Goal: Task Accomplishment & Management: Manage account settings

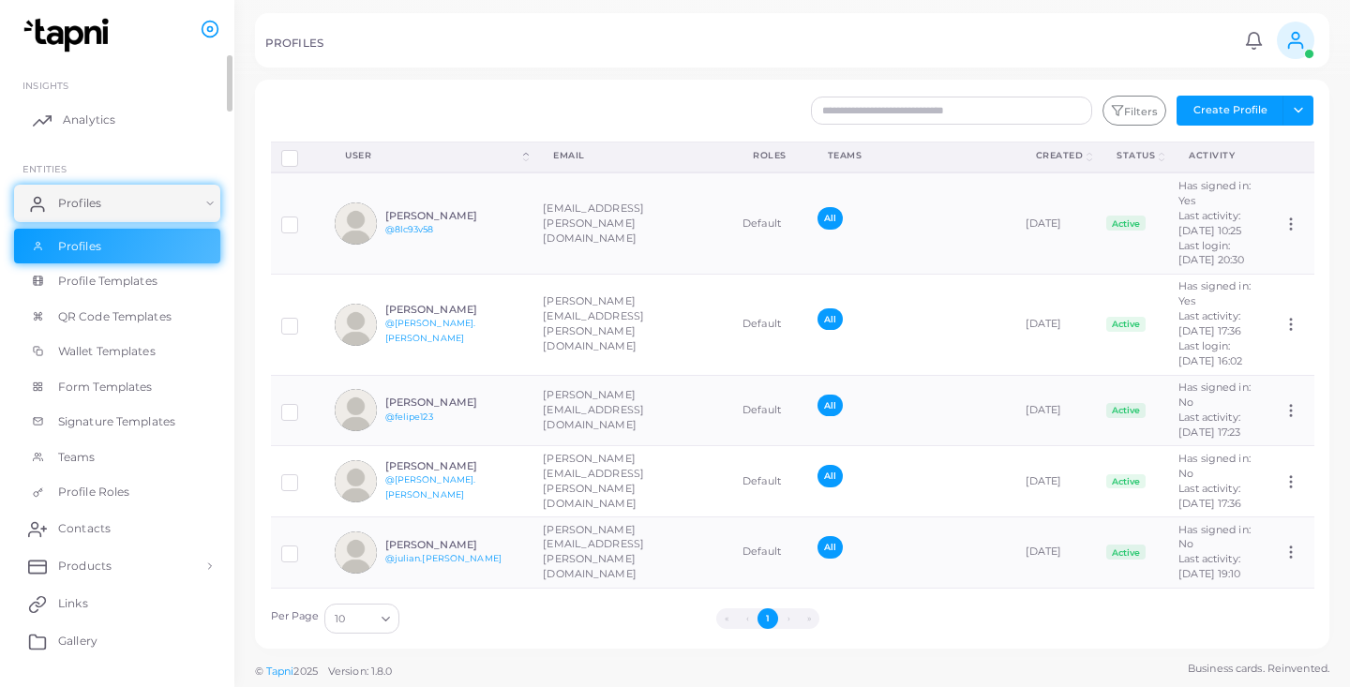
click at [79, 113] on span "Analytics" at bounding box center [89, 120] width 53 height 17
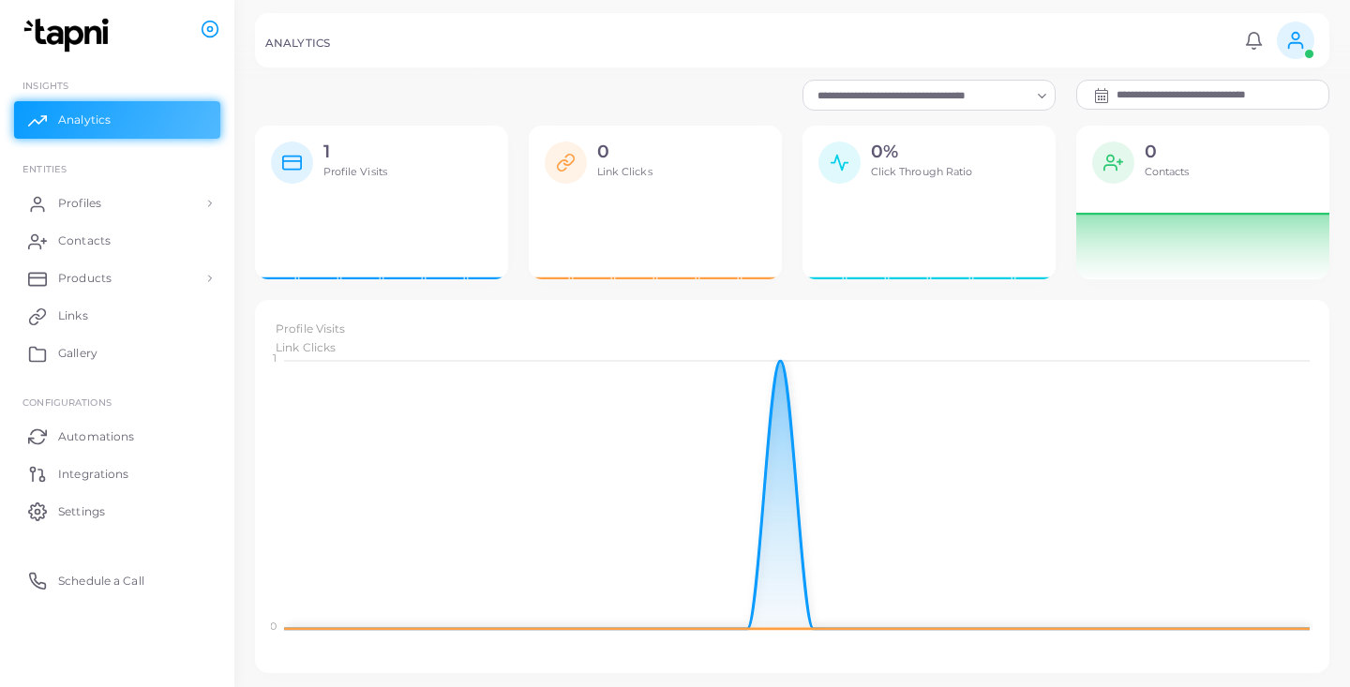
scroll to position [1, 1]
click at [1045, 101] on icon "Search for option" at bounding box center [1042, 96] width 14 height 14
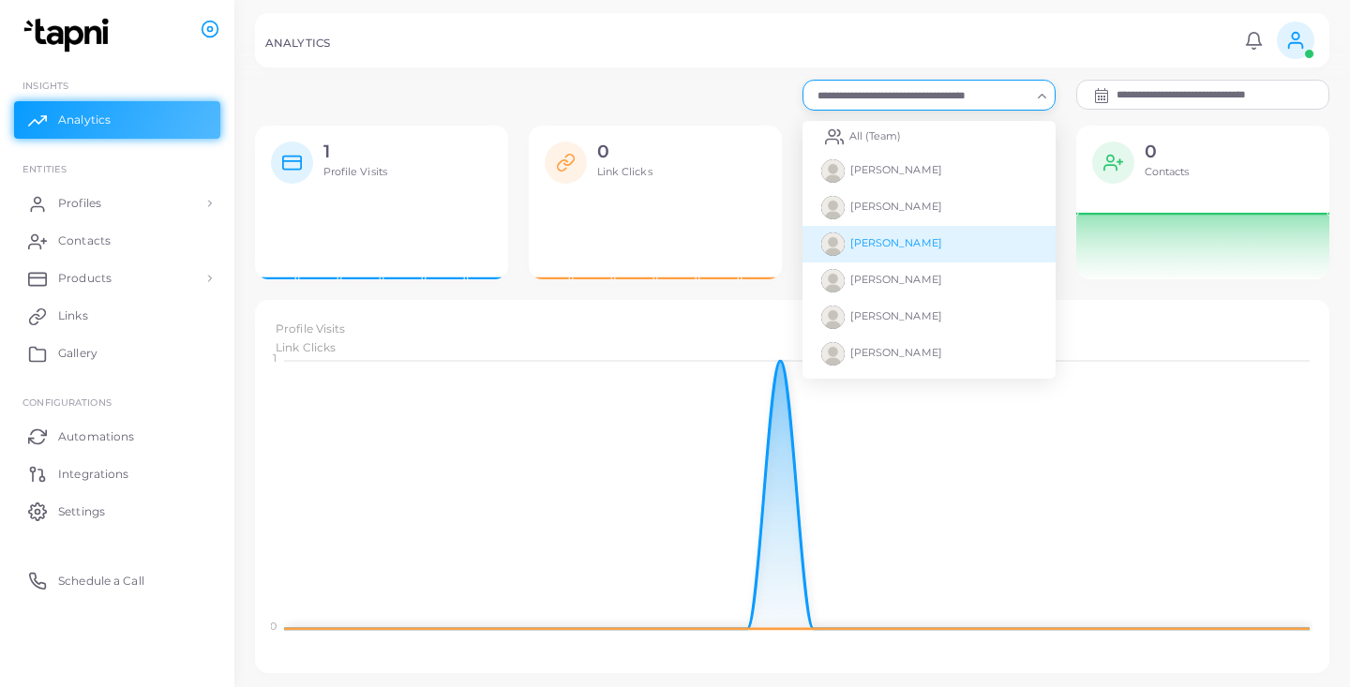
click at [918, 251] on li "[PERSON_NAME]" at bounding box center [929, 244] width 253 height 37
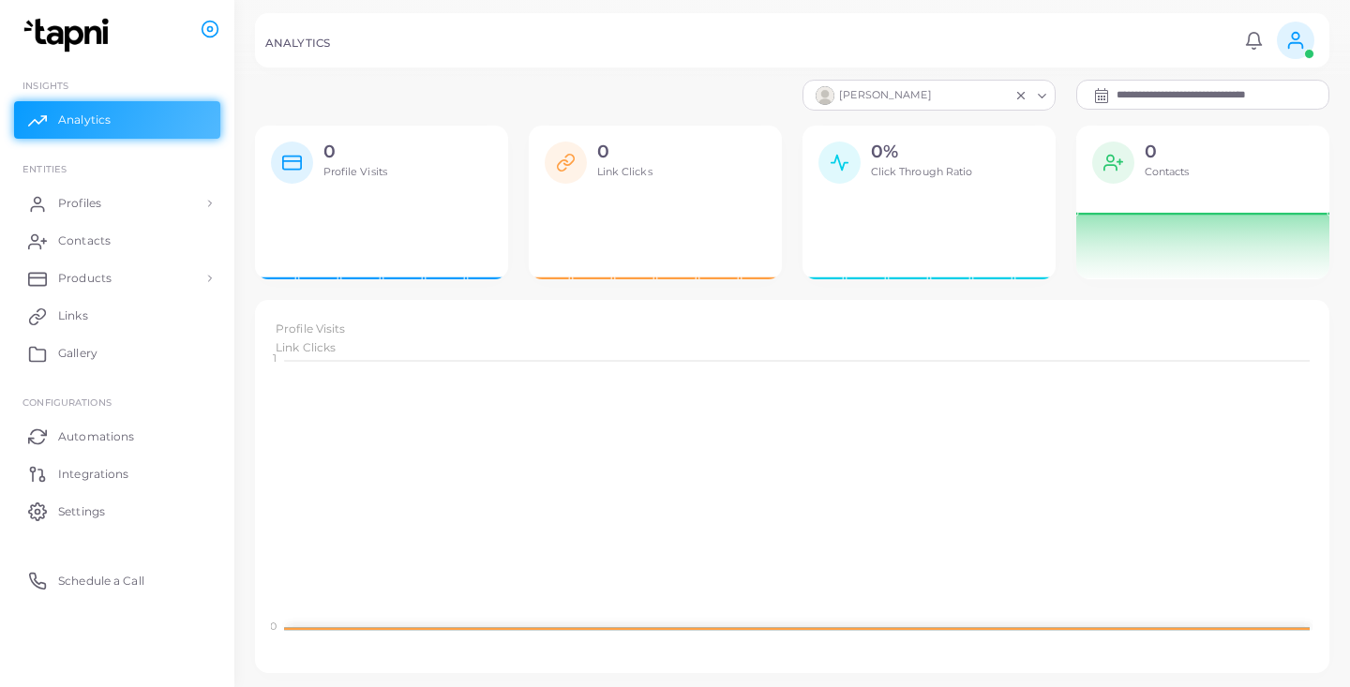
click at [1043, 99] on icon "Search for option" at bounding box center [1042, 96] width 14 height 14
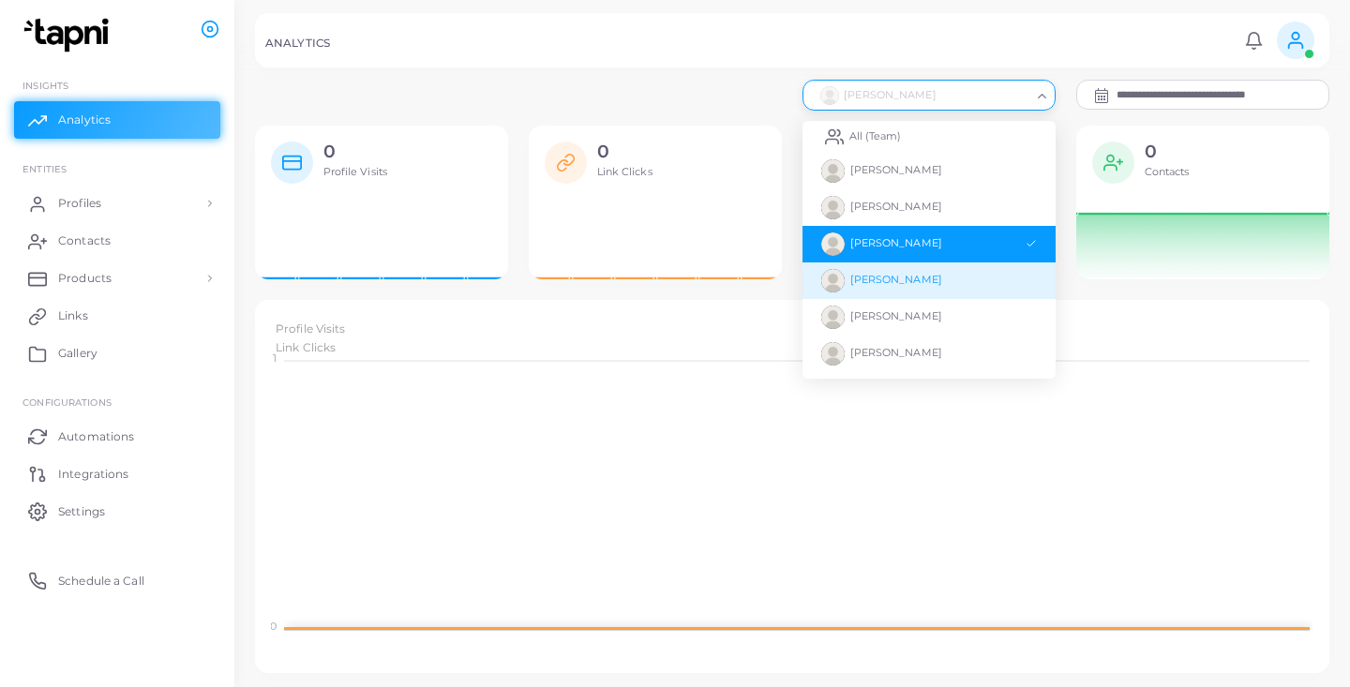
click at [918, 289] on li "[PERSON_NAME]" at bounding box center [929, 281] width 253 height 37
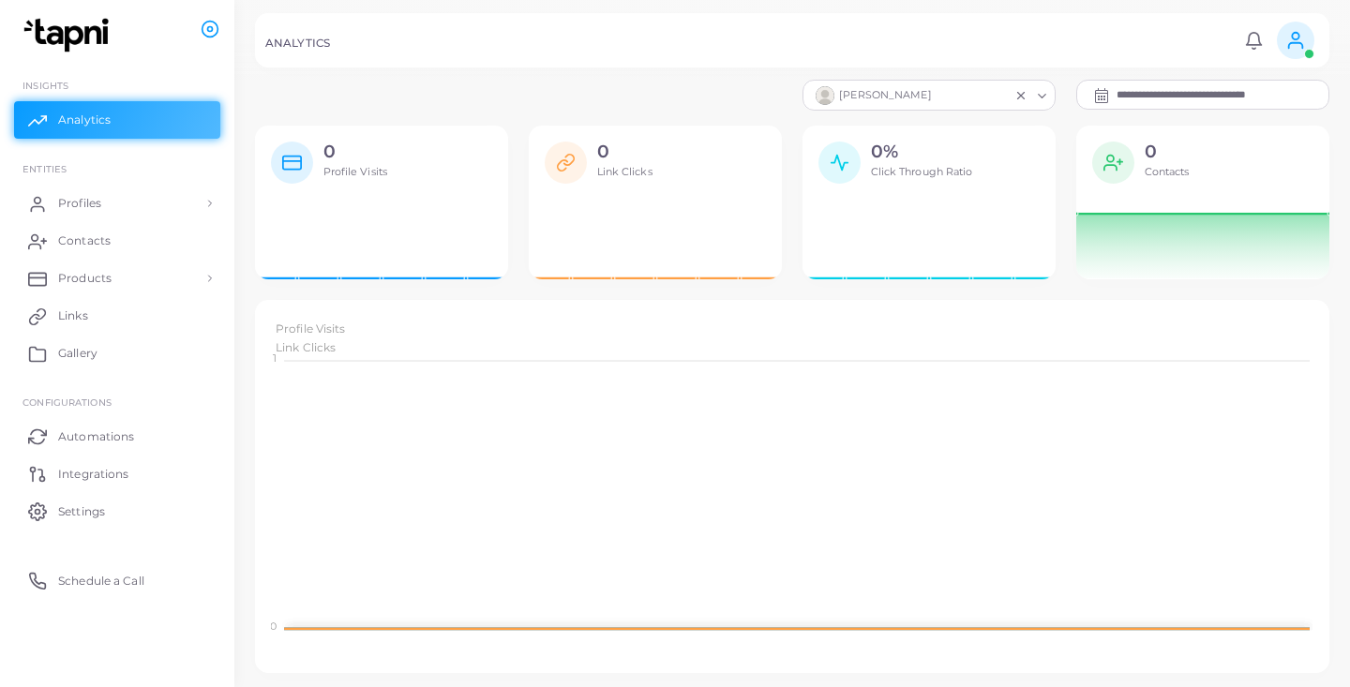
click at [1043, 98] on icon "Search for option" at bounding box center [1042, 96] width 14 height 14
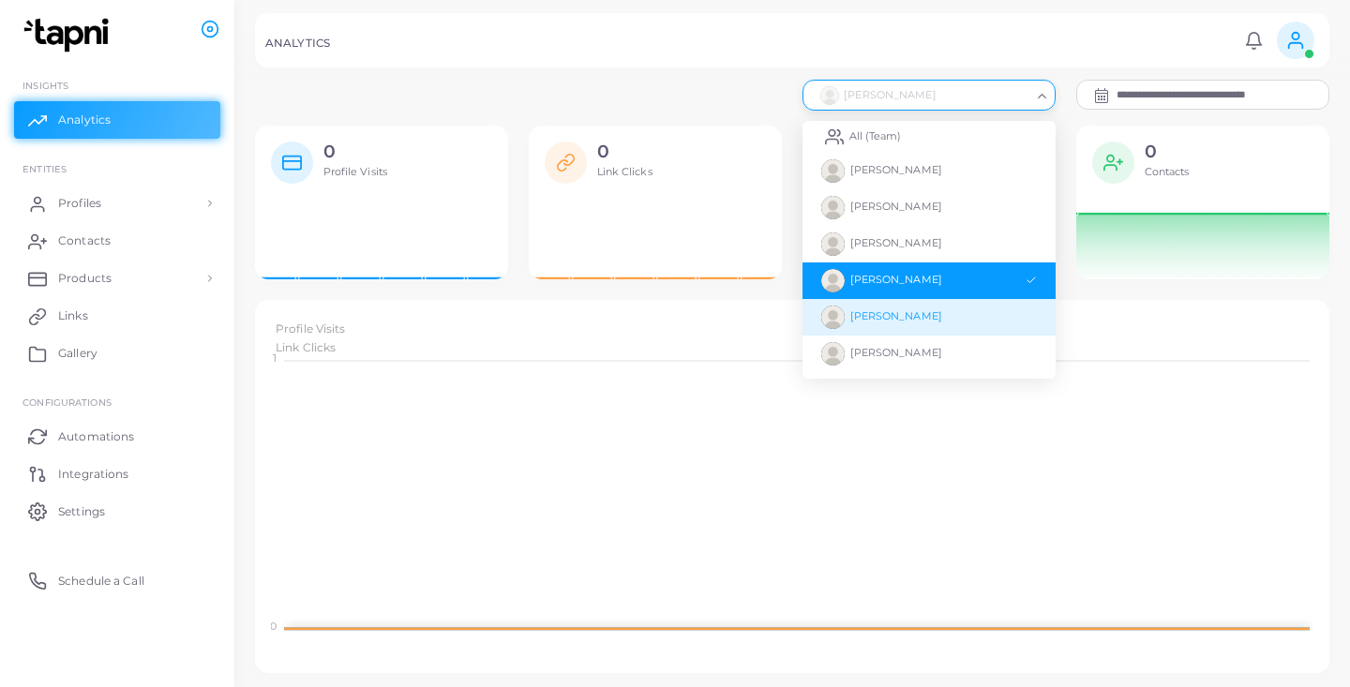
click at [937, 311] on span "[PERSON_NAME]" at bounding box center [897, 315] width 92 height 13
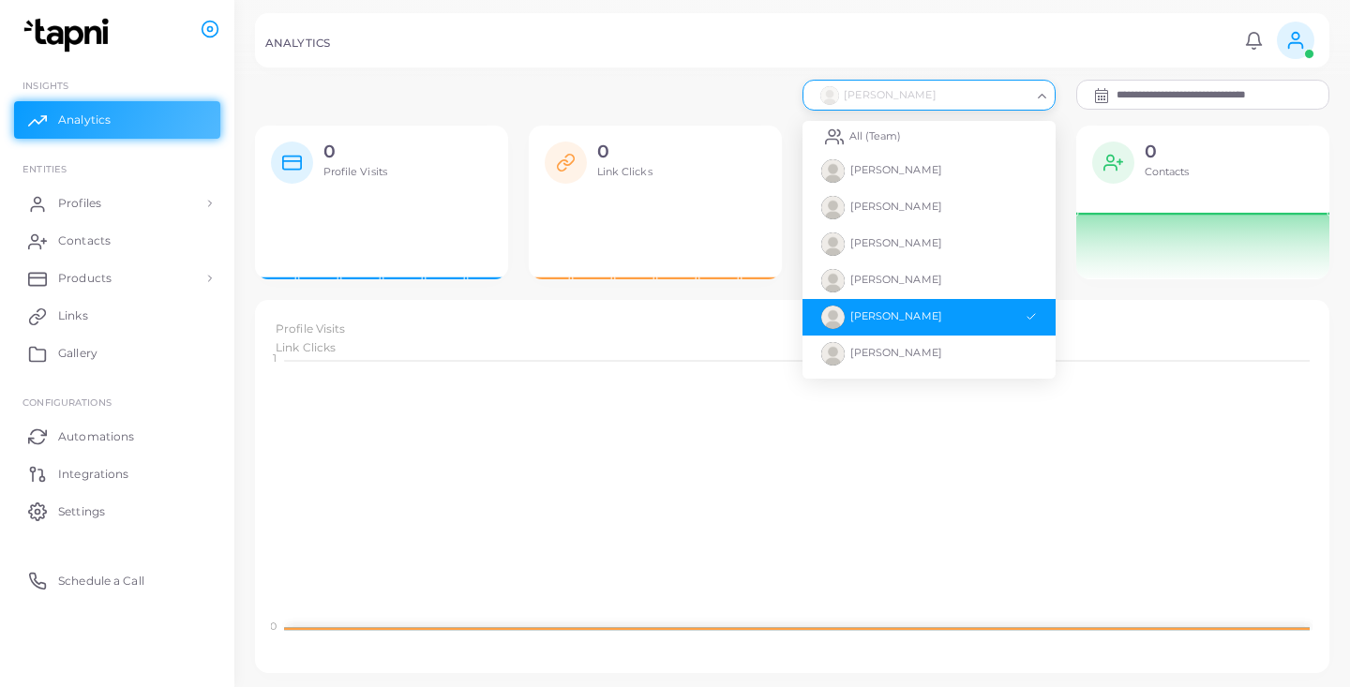
click at [1044, 98] on icon "Search for option" at bounding box center [1042, 96] width 14 height 14
click at [937, 354] on li "[PERSON_NAME]" at bounding box center [929, 354] width 253 height 37
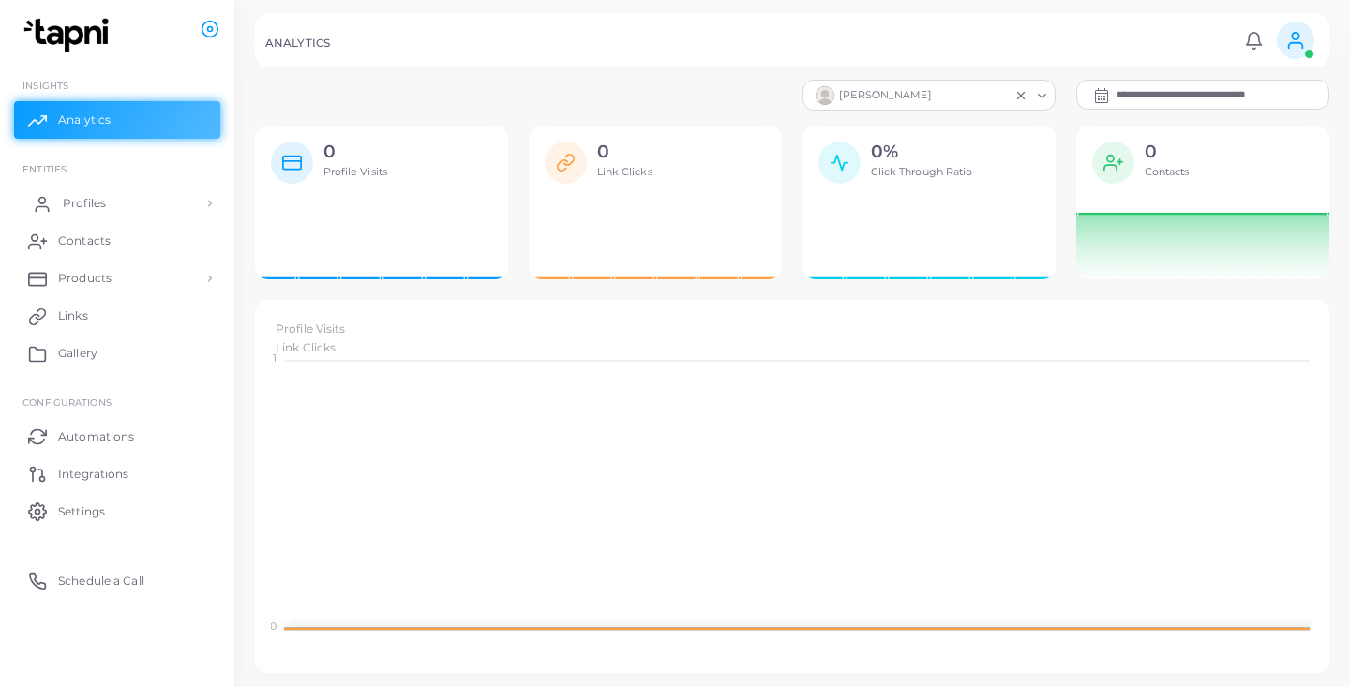
click at [114, 195] on link "Profiles" at bounding box center [117, 204] width 206 height 38
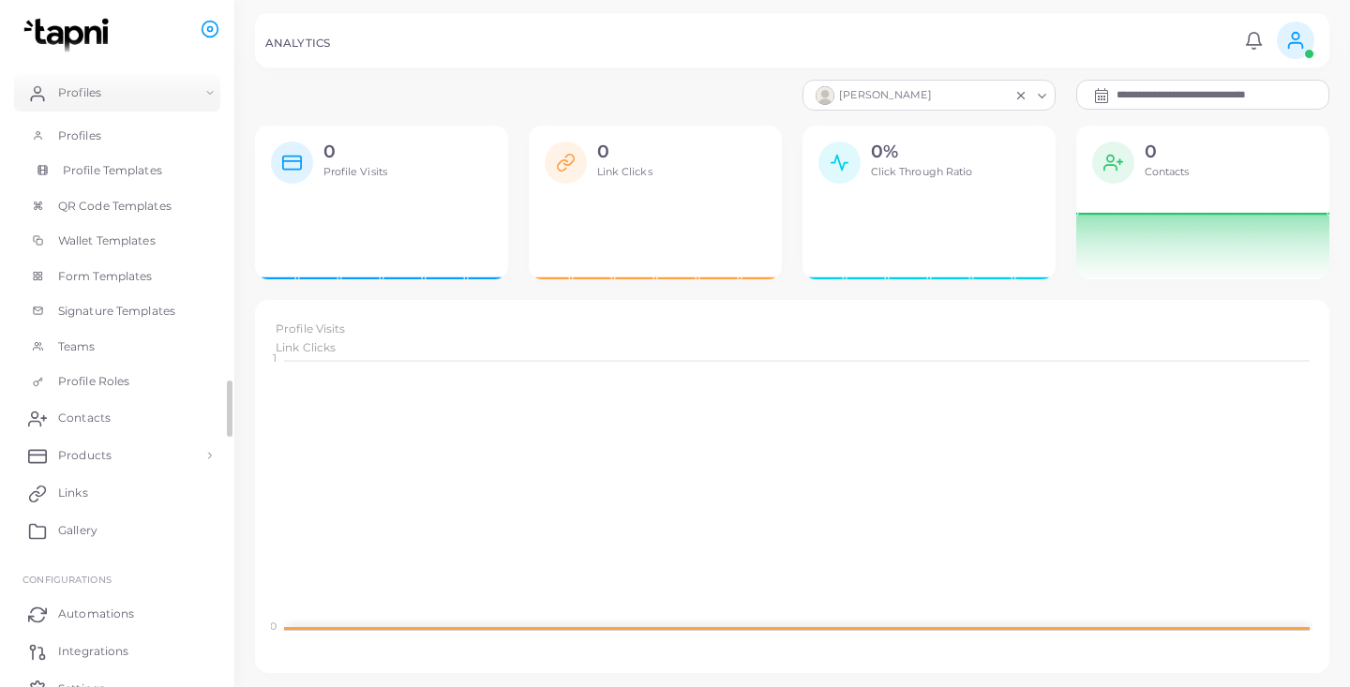
click at [144, 168] on span "Profile Templates" at bounding box center [112, 170] width 99 height 17
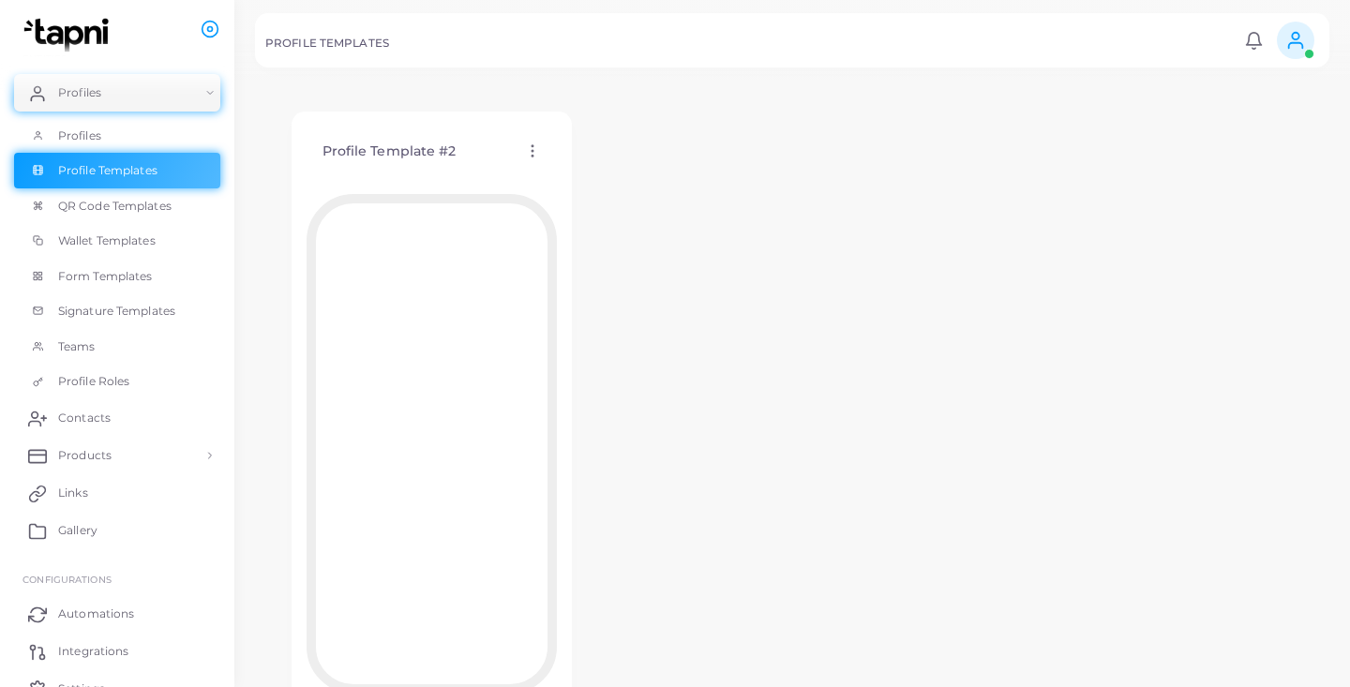
click at [532, 152] on icon at bounding box center [532, 151] width 17 height 17
click at [581, 179] on span "Edit Template" at bounding box center [606, 175] width 71 height 15
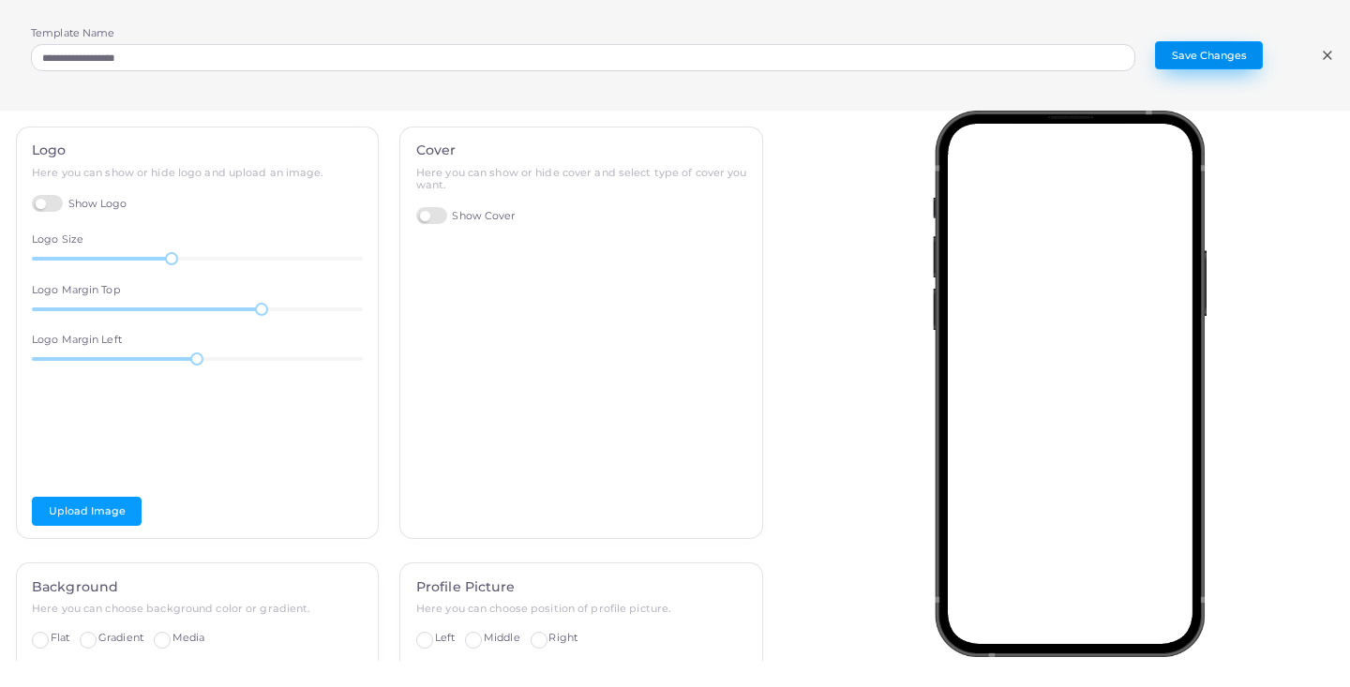
click at [1215, 56] on button "Save Changes" at bounding box center [1209, 55] width 108 height 28
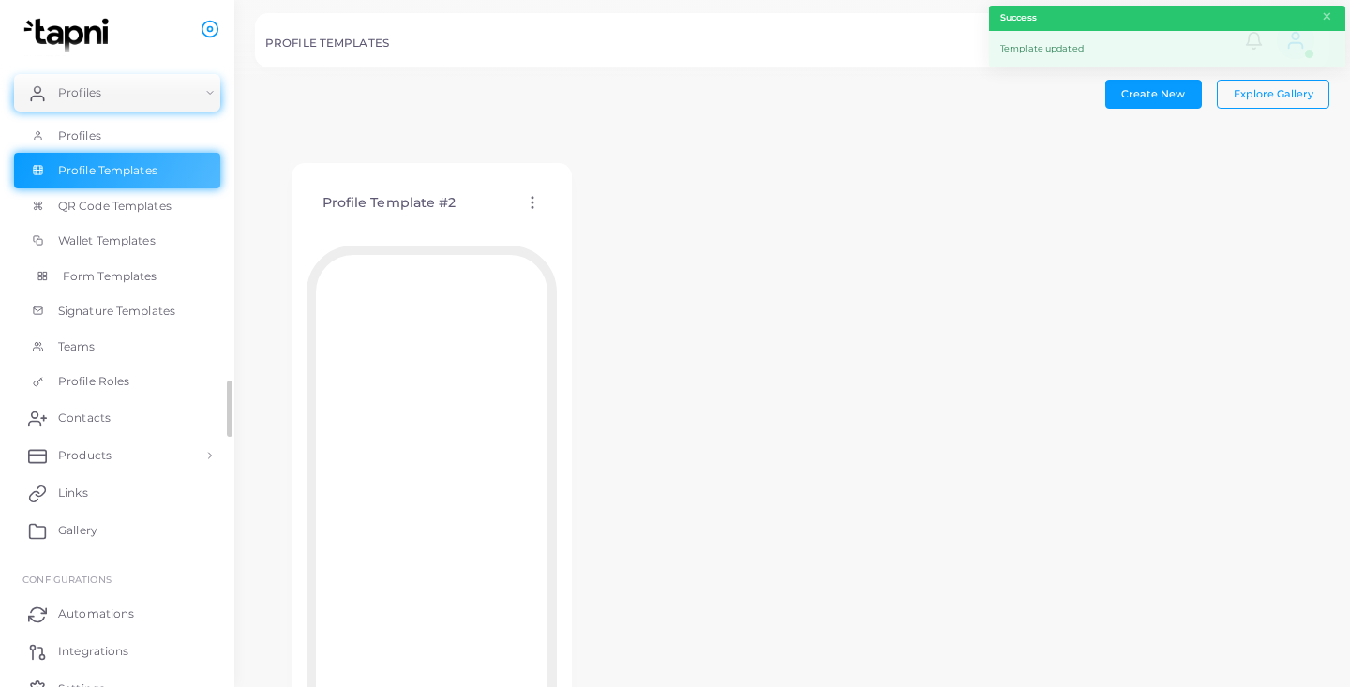
click at [119, 273] on span "Form Templates" at bounding box center [110, 276] width 95 height 17
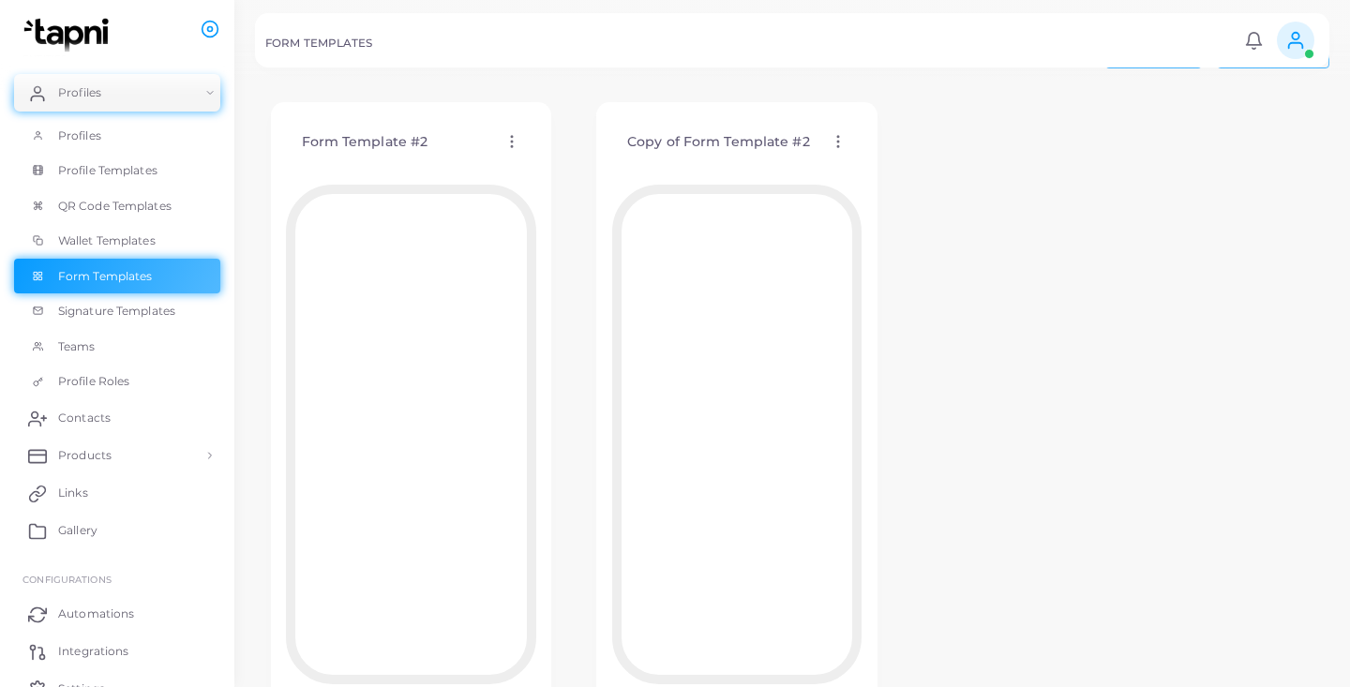
scroll to position [23, 0]
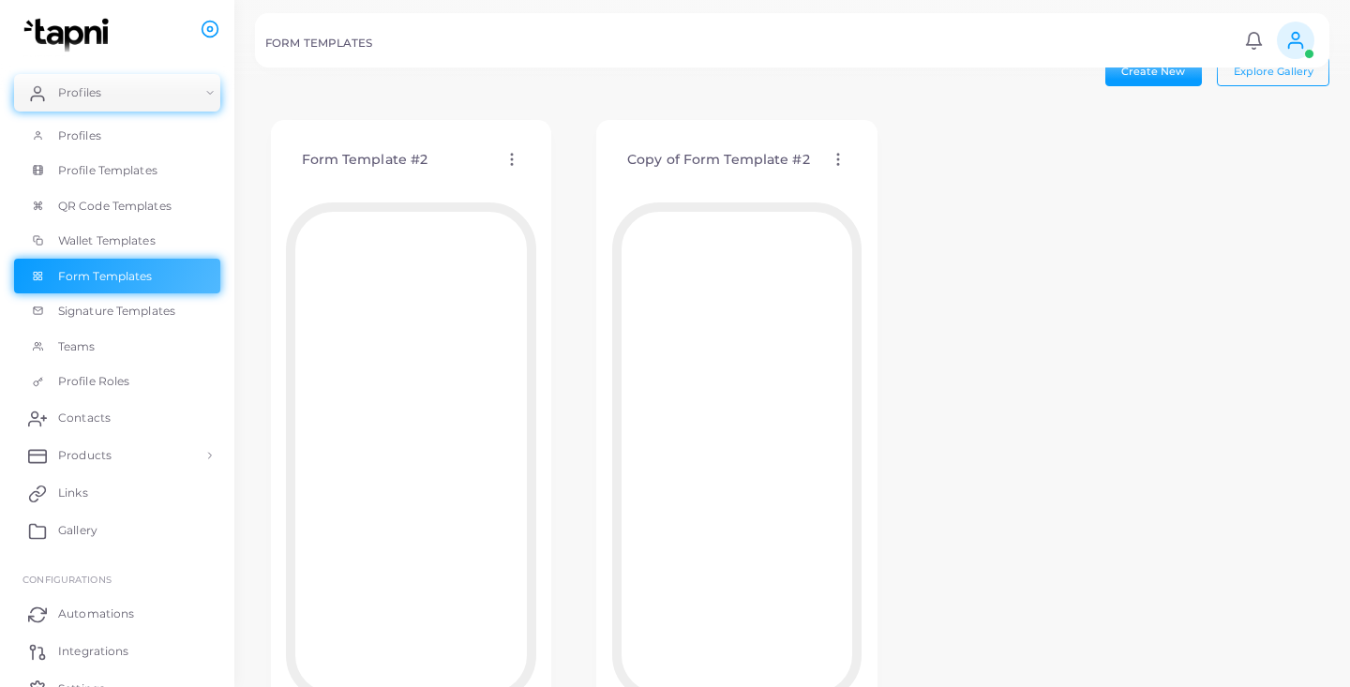
click at [837, 159] on circle at bounding box center [838, 159] width 2 height 2
click at [881, 182] on span "Edit Template" at bounding box center [912, 182] width 71 height 15
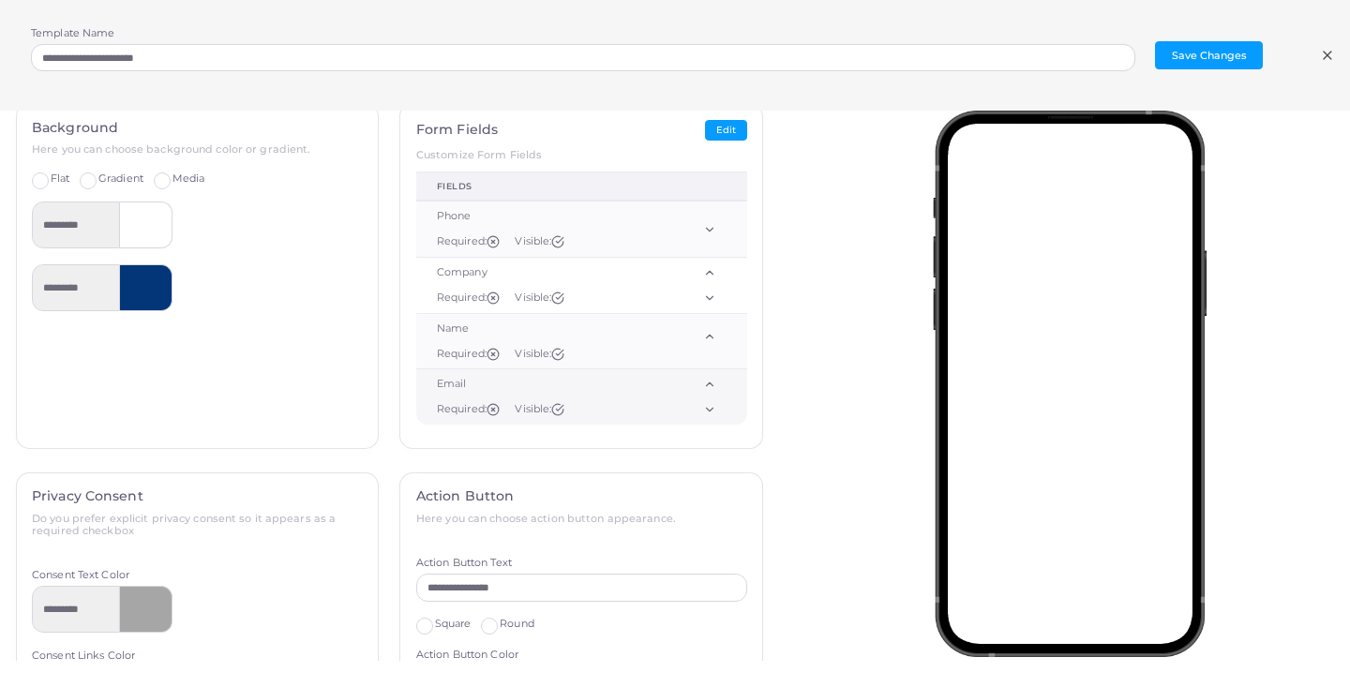
scroll to position [273, 0]
click at [493, 408] on line at bounding box center [493, 408] width 4 height 4
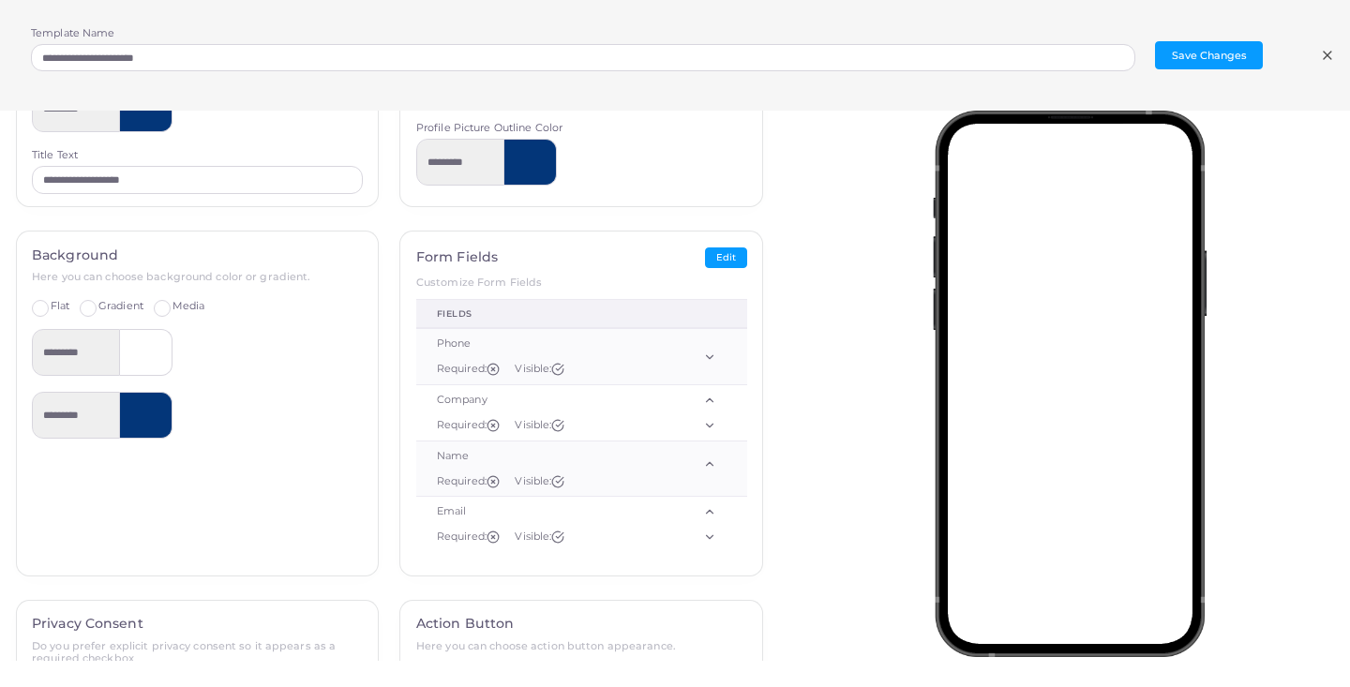
scroll to position [137, 0]
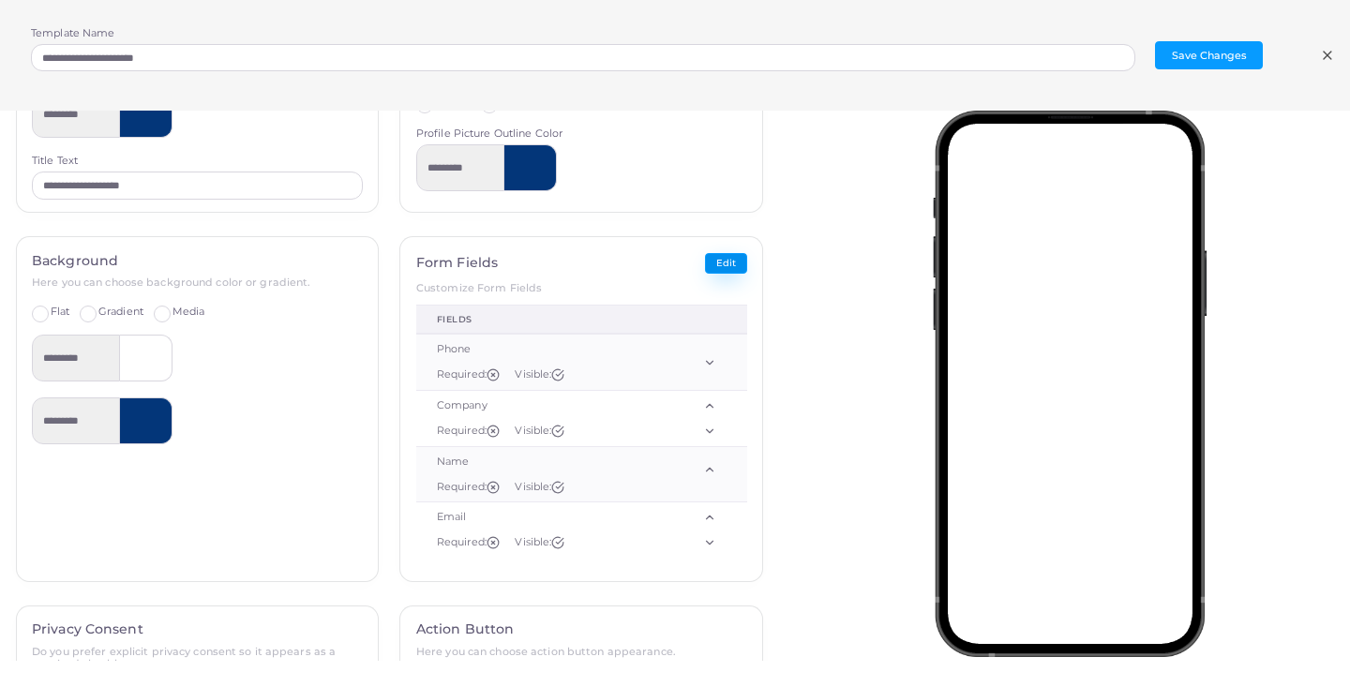
click at [726, 264] on button "Edit" at bounding box center [726, 264] width 42 height 22
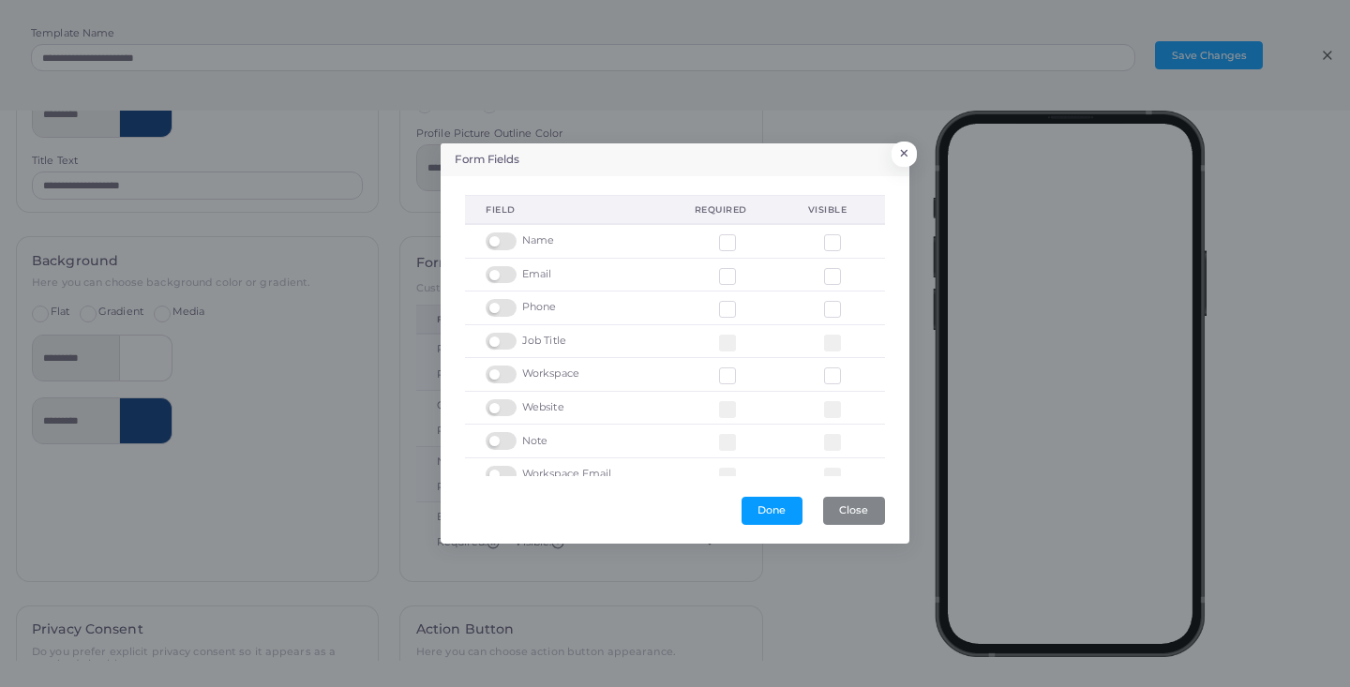
click at [503, 366] on label at bounding box center [504, 366] width 37 height 0
click at [506, 266] on label at bounding box center [504, 266] width 37 height 0
click at [781, 511] on button "Done" at bounding box center [772, 511] width 61 height 28
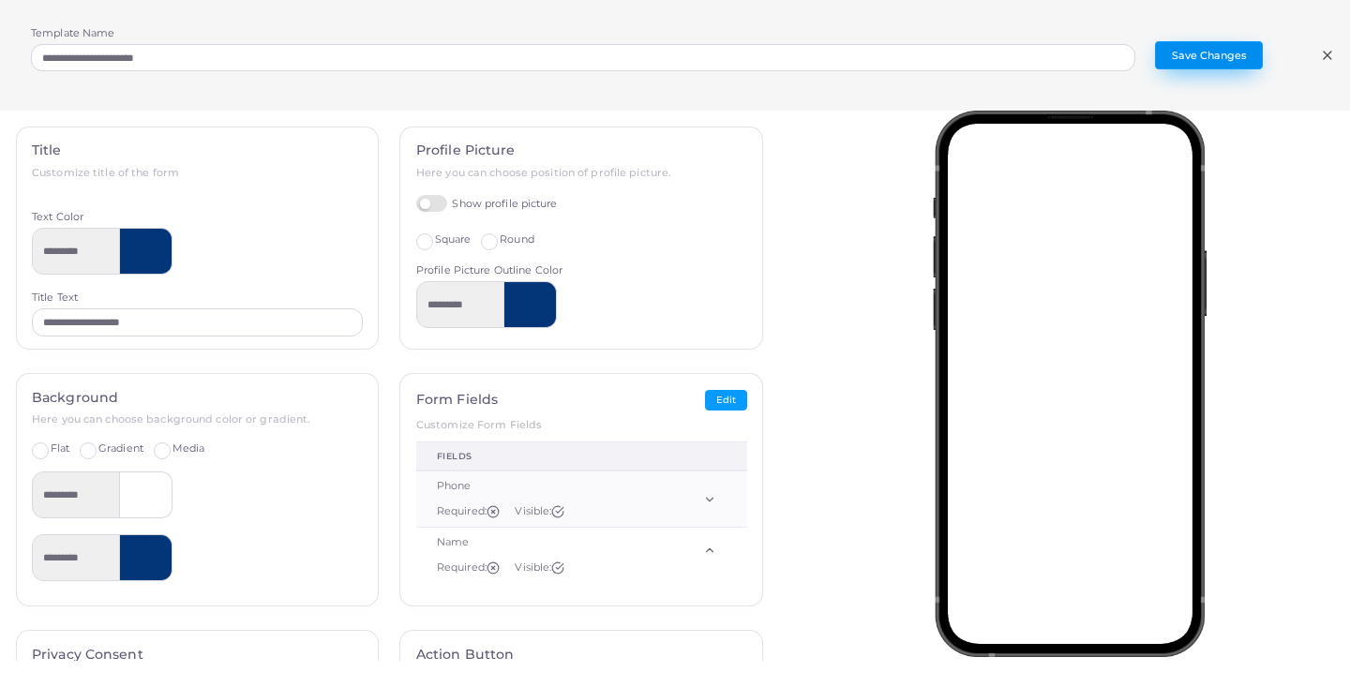
click at [1199, 56] on button "Save Changes" at bounding box center [1209, 55] width 108 height 28
